Goal: Transaction & Acquisition: Purchase product/service

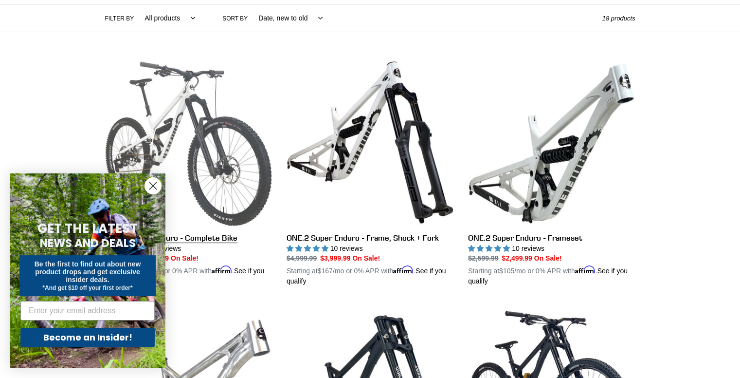
scroll to position [220, 0]
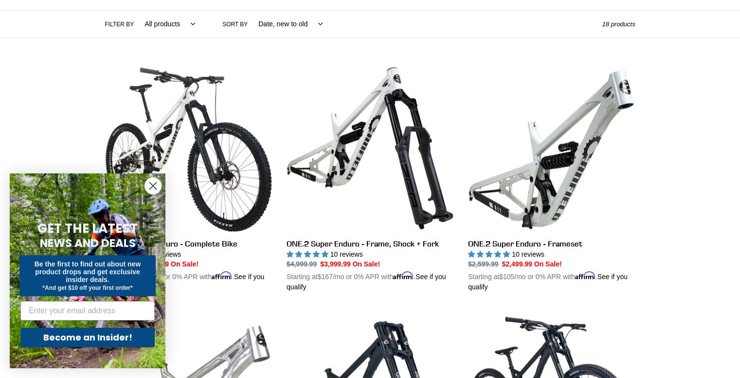
click at [150, 184] on circle "Close dialog" at bounding box center [153, 186] width 16 height 16
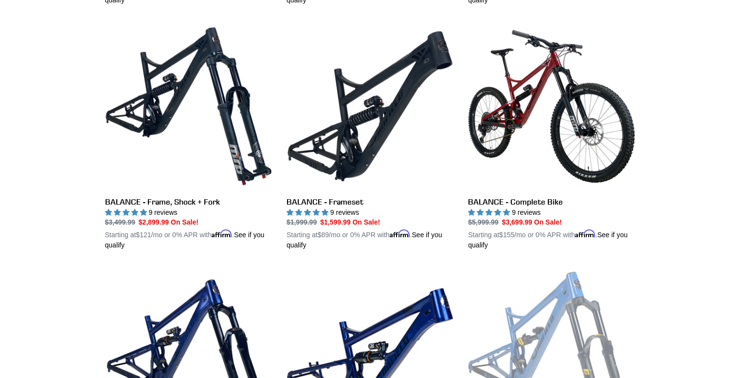
scroll to position [751, 0]
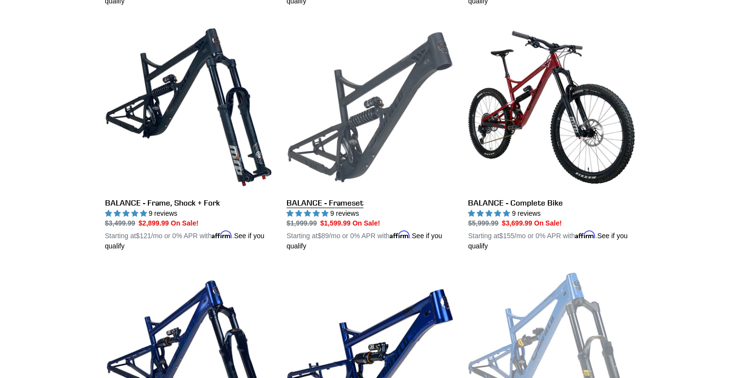
click at [334, 207] on link "BALANCE - Frameset" at bounding box center [370, 137] width 167 height 228
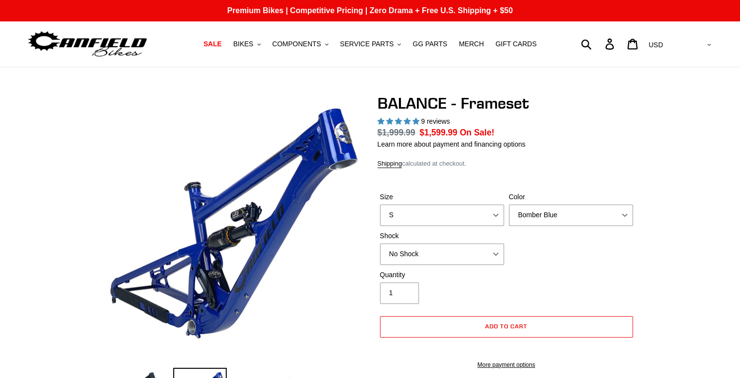
select select "highest-rating"
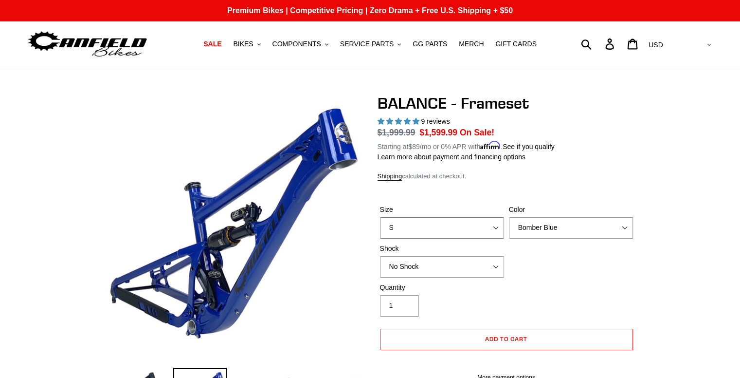
click at [444, 227] on select "S M L XL" at bounding box center [442, 227] width 124 height 21
select select "L"
click at [380, 217] on select "S M L XL" at bounding box center [442, 227] width 124 height 21
click at [564, 227] on select "Bomber Blue Goat's Blood Stealth Black" at bounding box center [571, 227] width 124 height 21
click at [509, 217] on select "Bomber Blue Goat's Blood Stealth Black" at bounding box center [571, 227] width 124 height 21
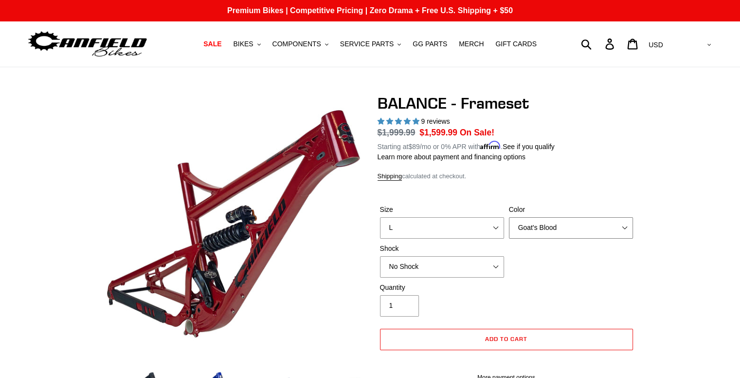
click at [559, 234] on select "Bomber Blue Goat's Blood Stealth Black" at bounding box center [571, 227] width 124 height 21
click at [509, 217] on select "Bomber Blue Goat's Blood Stealth Black" at bounding box center [571, 227] width 124 height 21
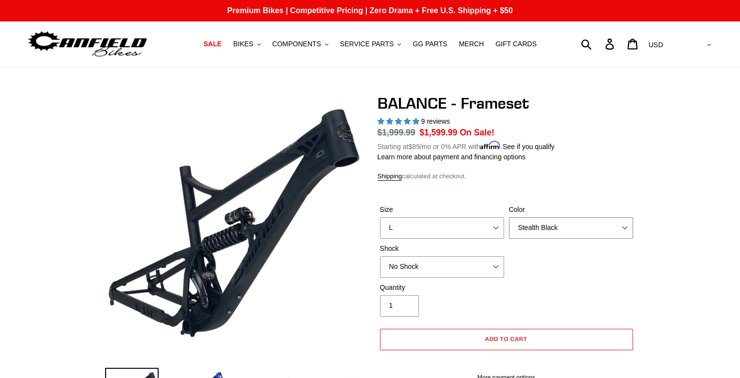
click at [565, 224] on select "Bomber Blue Goat's Blood Stealth Black" at bounding box center [571, 227] width 124 height 21
select select "Goat's Blood"
click at [509, 217] on select "Bomber Blue Goat's Blood Stealth Black" at bounding box center [571, 227] width 124 height 21
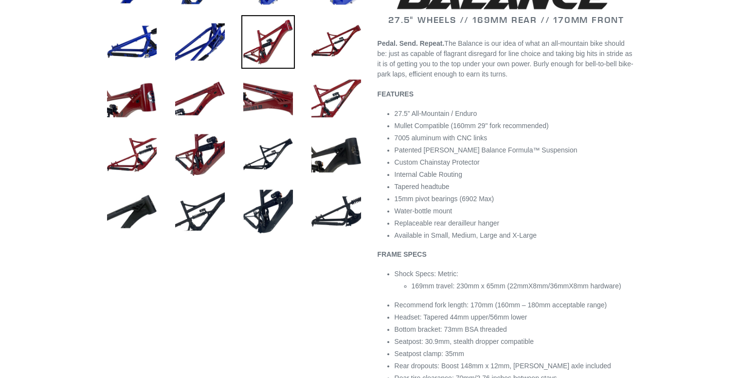
scroll to position [467, 0]
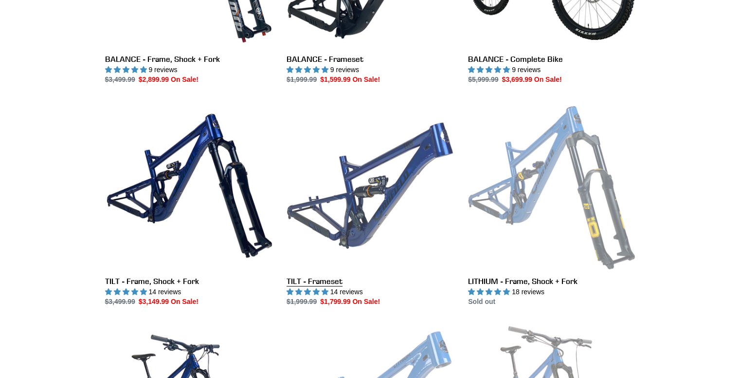
scroll to position [893, 0]
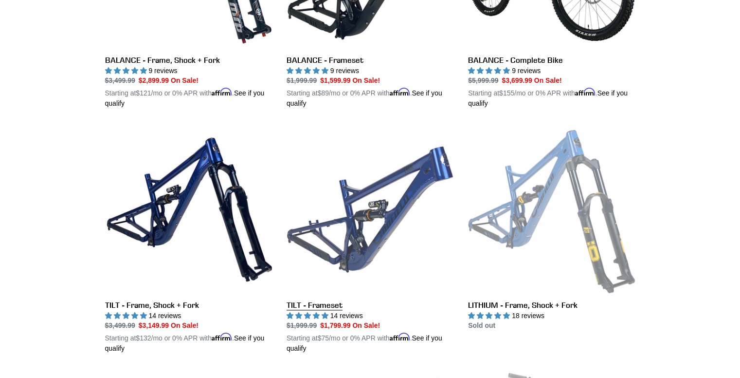
click at [385, 206] on link "TILT - Frameset" at bounding box center [370, 240] width 167 height 228
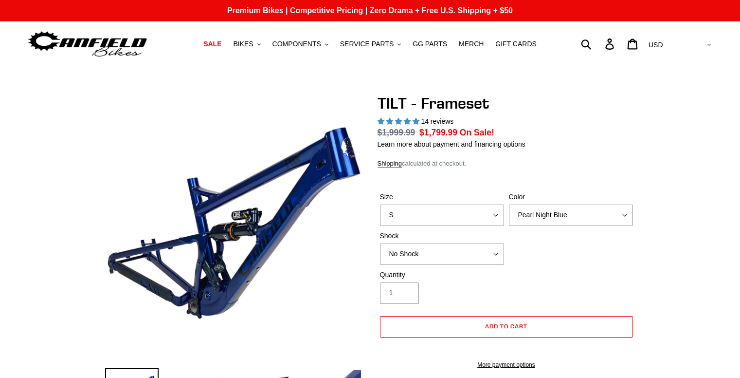
select select "highest-rating"
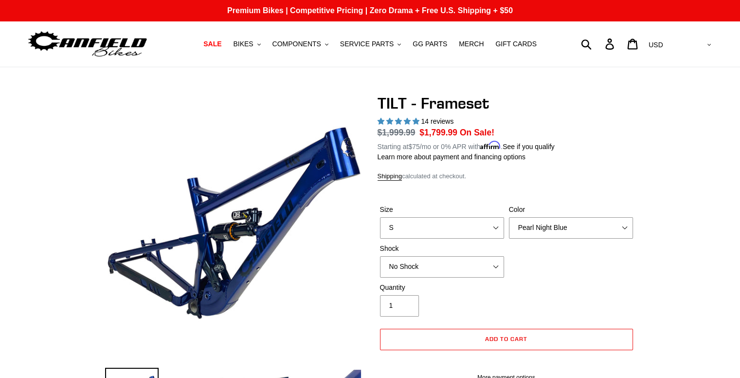
click at [470, 238] on div "Size S M L XL Color Pearl Night Blue Stealth Silver Shock No Shock Cane Creek D…" at bounding box center [507, 243] width 258 height 78
click at [488, 220] on select "S M L XL" at bounding box center [442, 227] width 124 height 21
select select "L"
click at [380, 217] on select "S M L XL" at bounding box center [442, 227] width 124 height 21
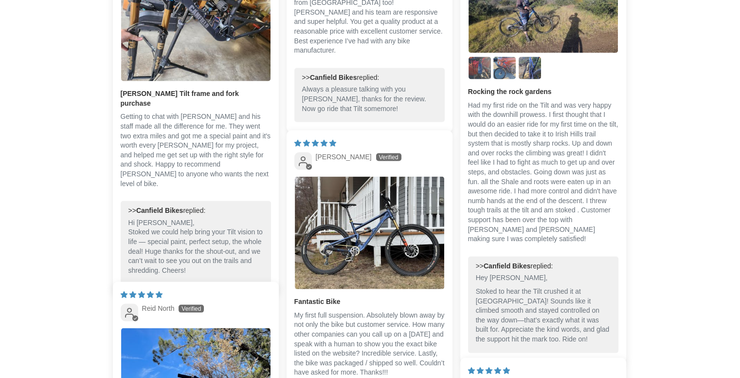
scroll to position [1911, 0]
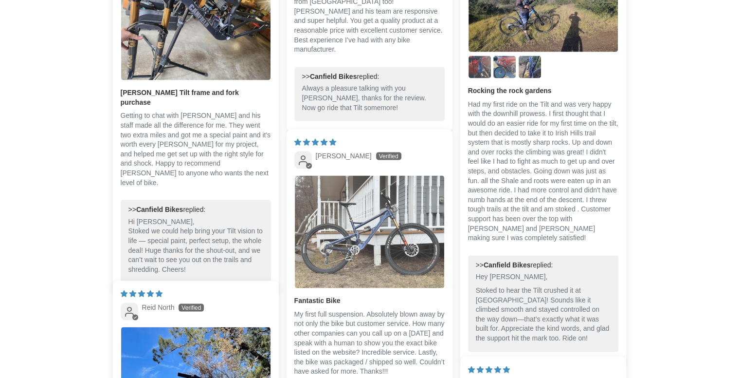
click at [417, 253] on img "Link to user picture 1" at bounding box center [369, 232] width 149 height 112
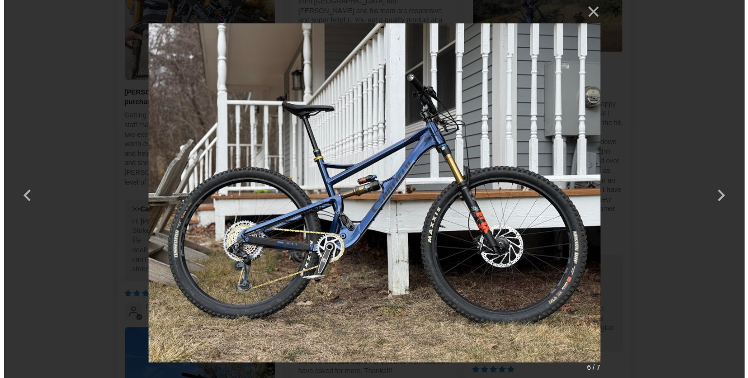
scroll to position [0, 0]
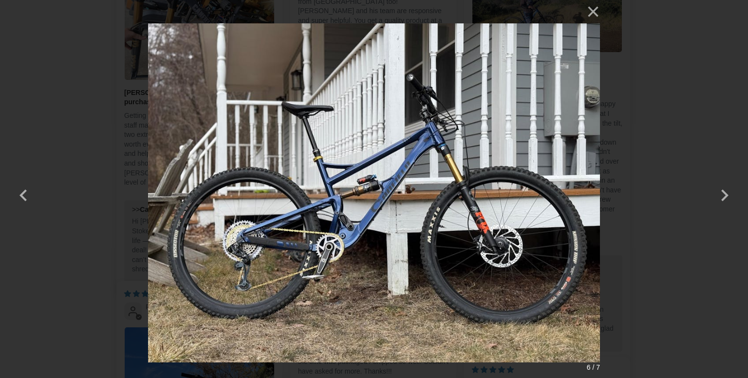
click at [660, 268] on div "× 6 / 7 Loading..." at bounding box center [374, 189] width 748 height 378
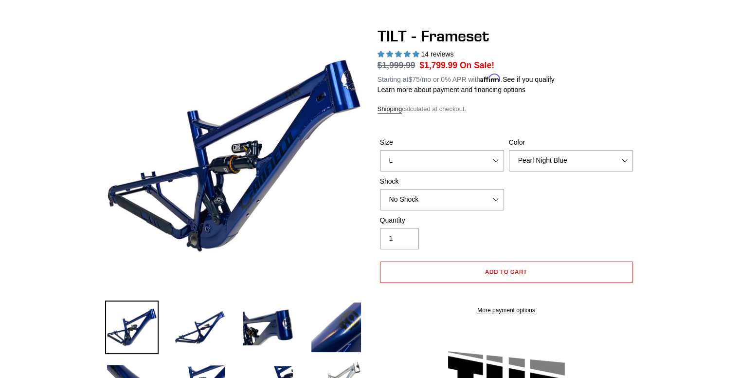
scroll to position [60, 0]
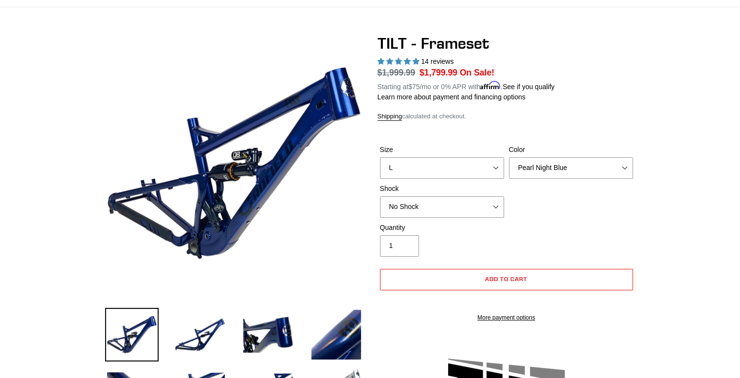
click at [510, 223] on div "Quantity 1" at bounding box center [507, 241] width 258 height 39
click at [480, 214] on select "No Shock Cane Creek DB Kitsuma Air RockShox Deluxe Ultimate Fox FLOAT X EXT Sto…" at bounding box center [442, 206] width 124 height 21
select select "Fox FLOAT X"
click at [380, 196] on select "No Shock Cane Creek DB Kitsuma Air RockShox Deluxe Ultimate Fox FLOAT X EXT Sto…" at bounding box center [442, 206] width 124 height 21
drag, startPoint x: 435, startPoint y: 263, endPoint x: 486, endPoint y: 226, distance: 63.1
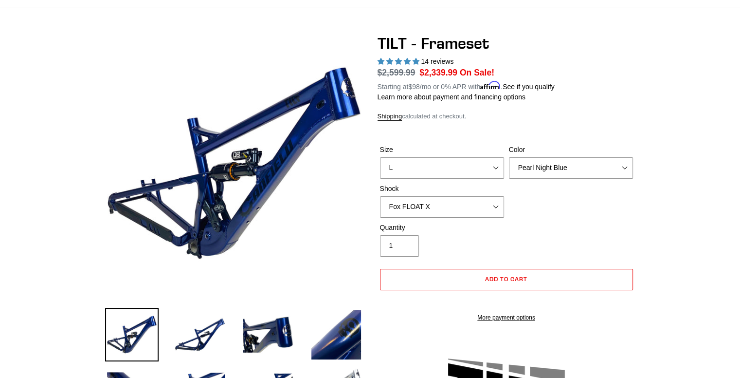
click at [486, 226] on form "Size S M L XL Color Pearl Night Blue Stealth Silver Shock No Shock Cane Creek D…" at bounding box center [507, 230] width 258 height 202
click at [625, 190] on div "Size S M L XL Color Pearl Night Blue Stealth Silver Shock No Shock Cane Creek D…" at bounding box center [507, 184] width 258 height 78
